Goal: Task Accomplishment & Management: Use online tool/utility

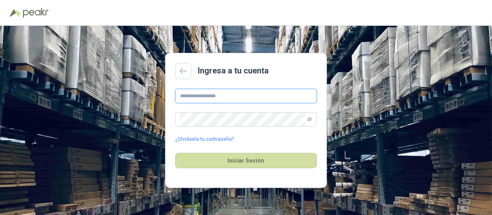
type input "**********"
click at [464, 37] on div "**********" at bounding box center [246, 121] width 492 height 190
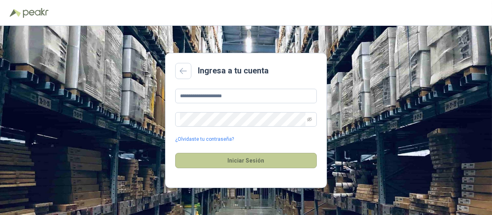
drag, startPoint x: 238, startPoint y: 164, endPoint x: 232, endPoint y: 156, distance: 10.2
click at [238, 163] on button "Iniciar Sesión" at bounding box center [245, 160] width 141 height 15
click at [251, 162] on button "Iniciar Sesión" at bounding box center [245, 160] width 141 height 15
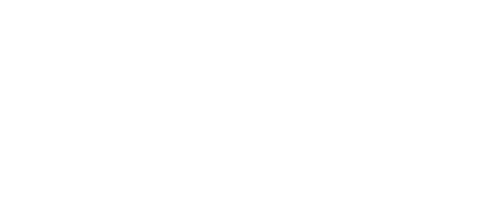
click at [171, 0] on html at bounding box center [246, 0] width 492 height 0
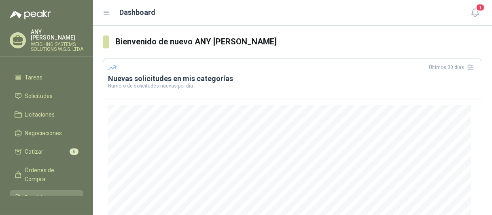
scroll to position [92, 0]
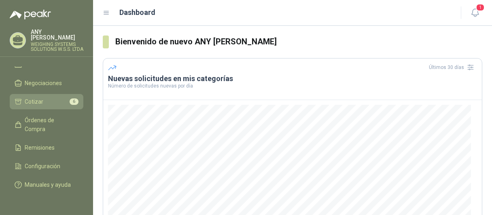
click at [49, 97] on li "Cotizar 6" at bounding box center [47, 101] width 64 height 9
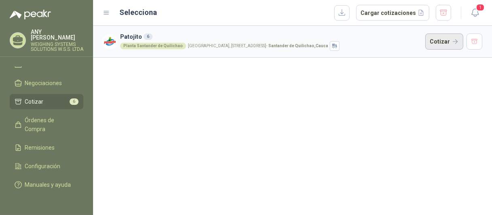
click at [441, 40] on button "Cotizar" at bounding box center [444, 42] width 38 height 16
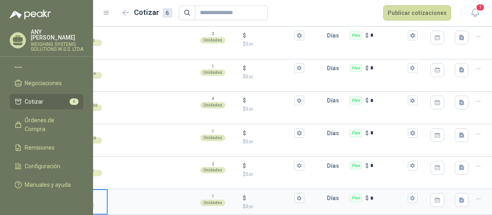
scroll to position [0, 172]
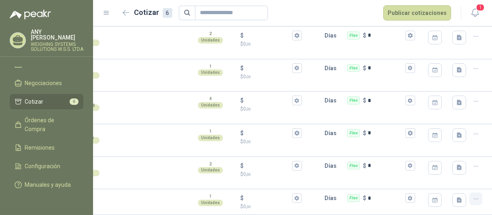
click at [472, 196] on icon "button" at bounding box center [475, 199] width 7 height 7
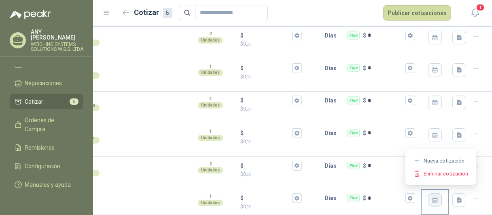
click at [432, 198] on icon "button" at bounding box center [434, 200] width 5 height 5
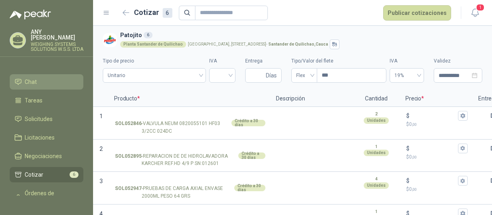
scroll to position [0, 0]
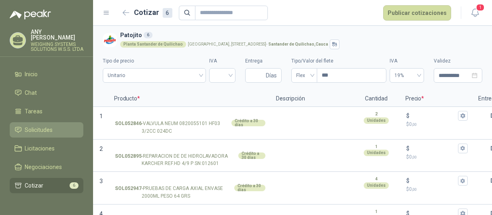
click at [55, 131] on li "Solicitudes" at bounding box center [47, 130] width 64 height 9
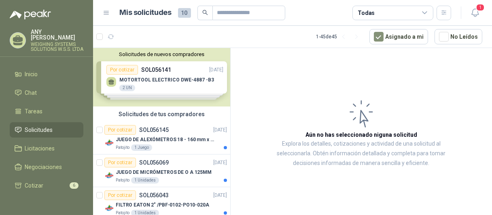
click at [159, 93] on div "Solicitudes de nuevos compradores Por cotizar SOL056141 [DATE] MOTORTOOL ELECTR…" at bounding box center [161, 77] width 137 height 59
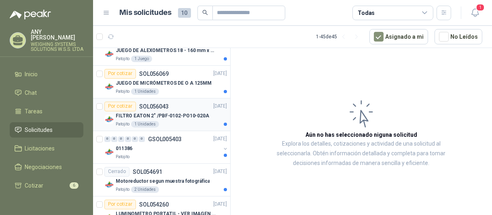
scroll to position [243, 0]
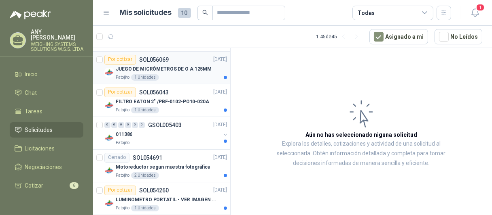
click at [171, 68] on p "JUEGO DE MICRÓMETROS DE O A 125MM" at bounding box center [164, 69] width 96 height 8
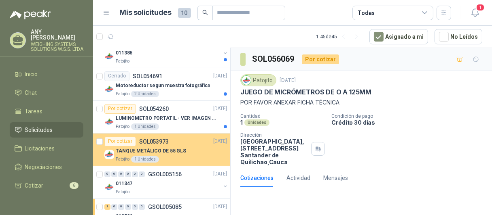
scroll to position [323, 0]
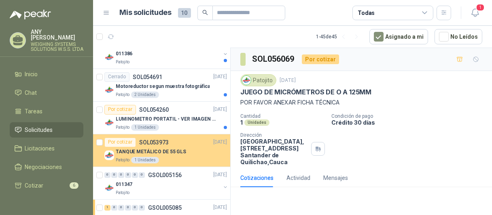
click at [176, 153] on p "TANQUE METÁLICO DE 55 GLS" at bounding box center [151, 152] width 70 height 8
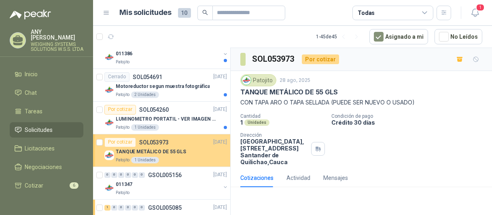
scroll to position [364, 0]
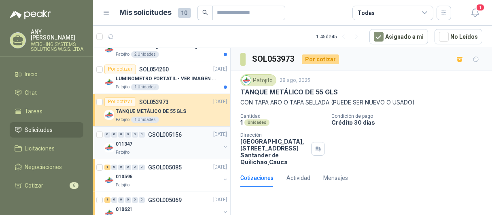
click at [179, 146] on div "011347" at bounding box center [168, 145] width 105 height 10
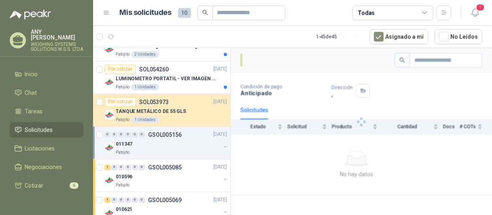
click at [167, 133] on p "GSOL005156" at bounding box center [165, 135] width 34 height 6
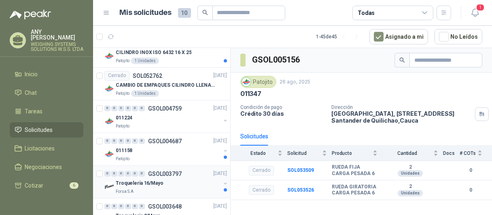
scroll to position [889, 0]
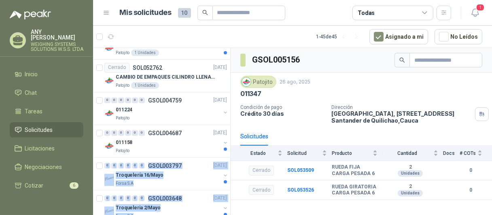
drag, startPoint x: 224, startPoint y: 145, endPoint x: 236, endPoint y: 70, distance: 76.3
click at [236, 70] on div "Ocultar Solicitudes Por cotizar SOL056141 [DATE] MOTORTOOL ELECTRICO DWE-4887 -…" at bounding box center [292, 133] width 399 height 171
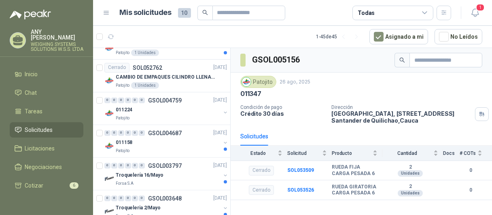
drag, startPoint x: 236, startPoint y: 70, endPoint x: 305, endPoint y: 125, distance: 87.4
click at [307, 125] on div "Patojito [DATE] 011347 Condición de pago Crédito 30 días Dirección Parque Indus…" at bounding box center [360, 100] width 261 height 55
click at [227, 142] on div "Ocultar Solicitudes Por cotizar SOL056141 [DATE] MOTORTOOL ELECTRICO DWE-4887 -…" at bounding box center [161, 133] width 137 height 170
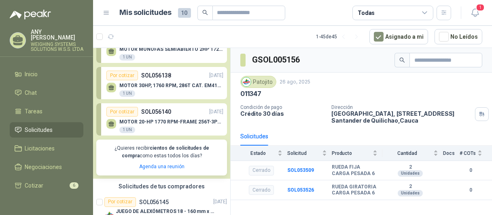
scroll to position [0, 0]
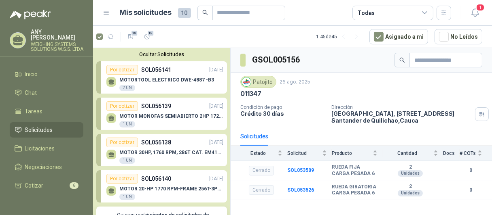
click at [357, 55] on div "GSOL005156" at bounding box center [360, 60] width 261 height 25
